Goal: Task Accomplishment & Management: Manage account settings

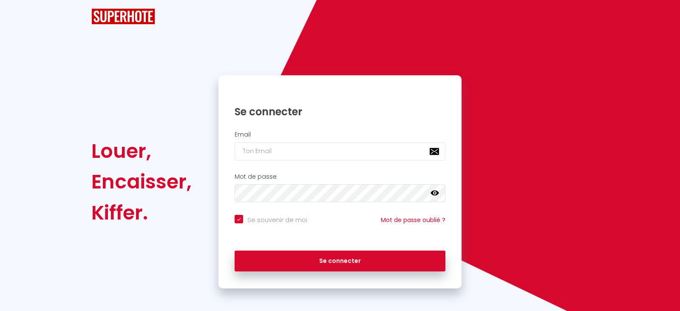
checkbox input "true"
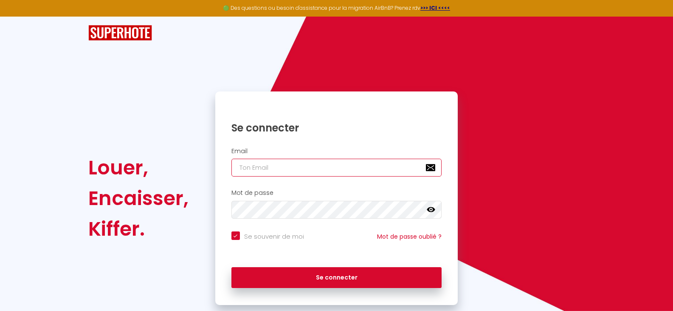
click at [255, 164] on input "email" at bounding box center [337, 167] width 211 height 18
type input "[EMAIL_ADDRESS][DOMAIN_NAME]"
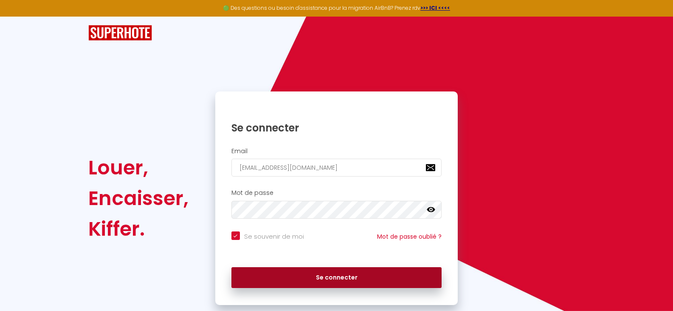
click at [337, 275] on button "Se connecter" at bounding box center [337, 277] width 211 height 21
checkbox input "true"
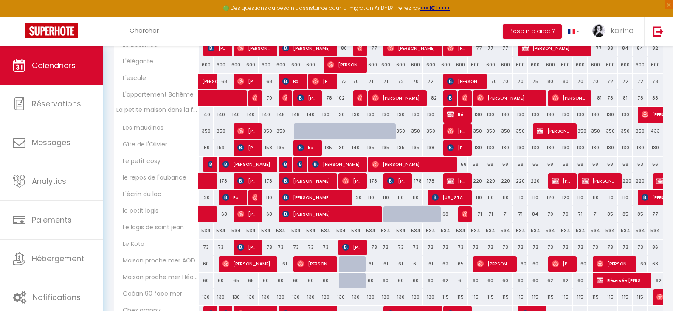
scroll to position [127, 0]
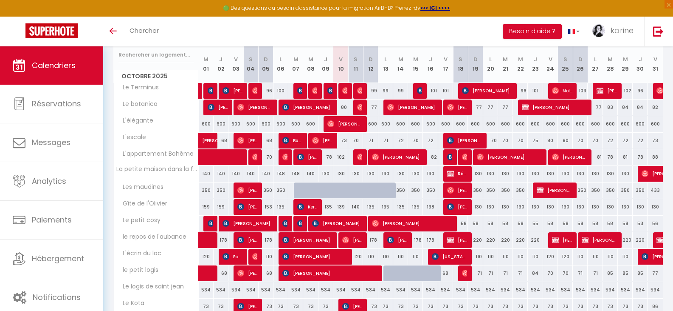
scroll to position [127, 0]
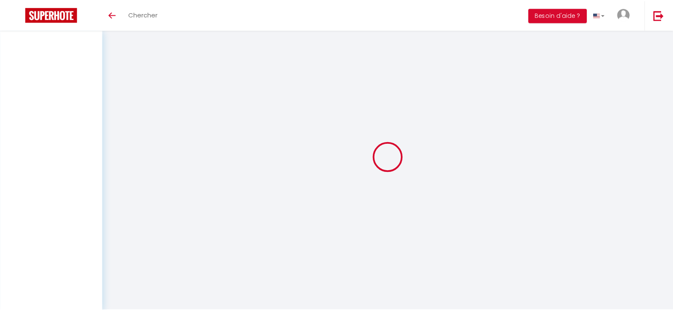
scroll to position [46, 0]
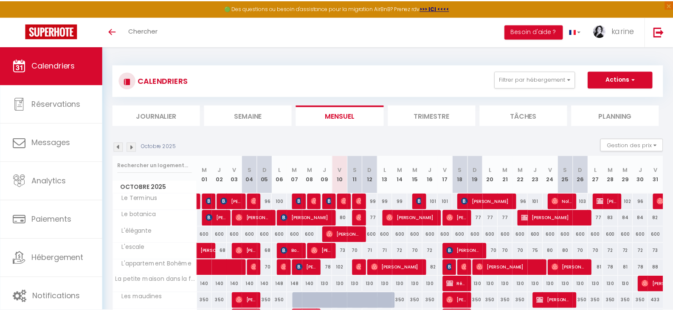
scroll to position [46, 0]
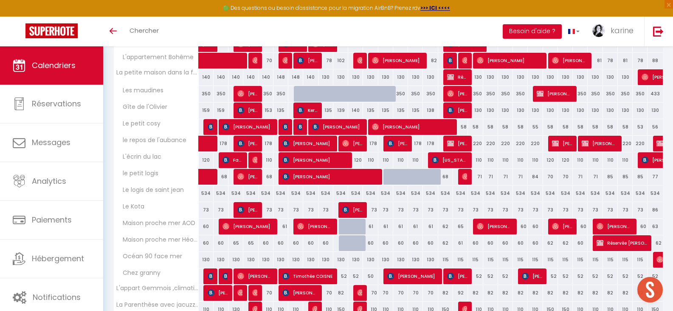
scroll to position [250, 0]
